Goal: Task Accomplishment & Management: Manage account settings

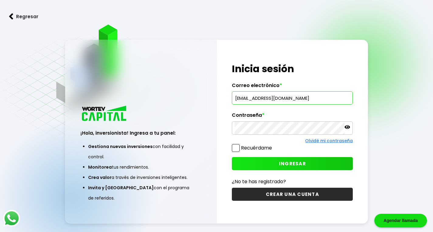
type input "[EMAIL_ADDRESS][DOMAIN_NAME]"
click at [349, 129] on icon at bounding box center [346, 127] width 5 height 5
click at [295, 163] on span "INGRESAR" at bounding box center [292, 164] width 27 height 6
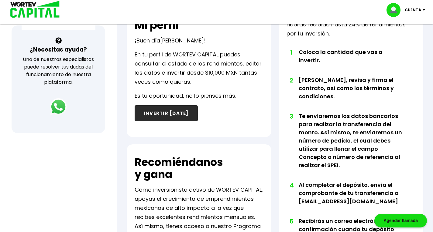
scroll to position [57, 0]
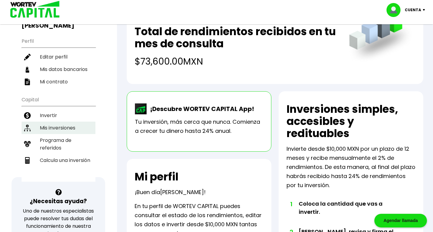
click at [53, 122] on li "Mis inversiones" at bounding box center [59, 128] width 74 height 12
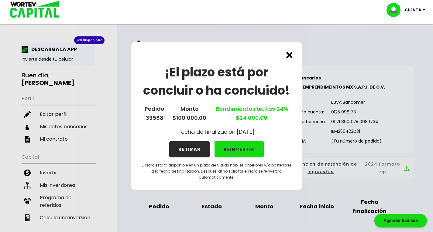
click at [287, 57] on img at bounding box center [289, 55] width 6 height 6
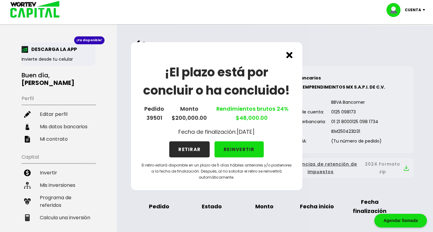
click at [289, 54] on img at bounding box center [289, 55] width 6 height 6
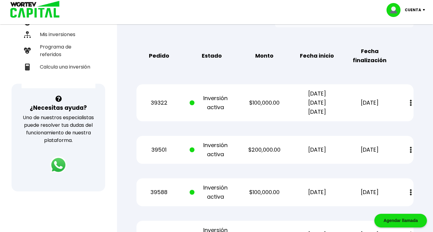
scroll to position [150, 0]
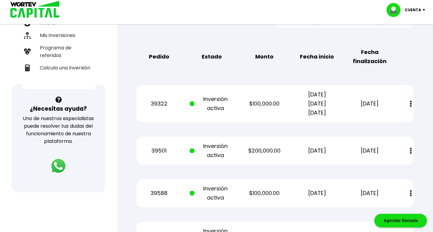
click at [413, 10] on p "Cuenta" at bounding box center [413, 9] width 16 height 9
click at [402, 40] on li "Cerrar sesión" at bounding box center [406, 40] width 49 height 12
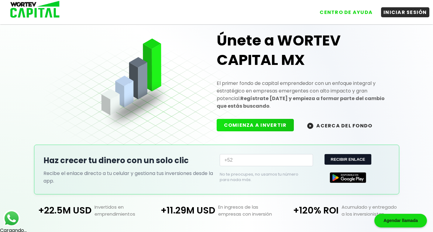
scroll to position [123, 0]
